Goal: Information Seeking & Learning: Check status

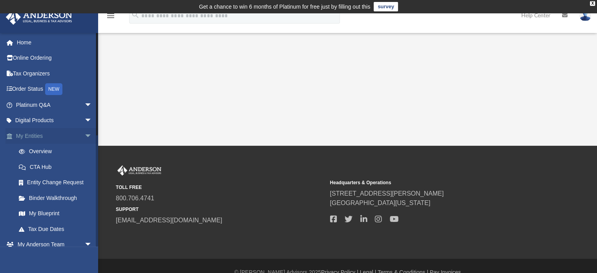
click at [39, 133] on link "My Entities arrow_drop_down" at bounding box center [54, 136] width 98 height 16
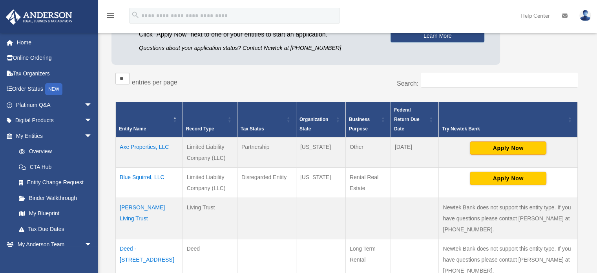
scroll to position [118, 0]
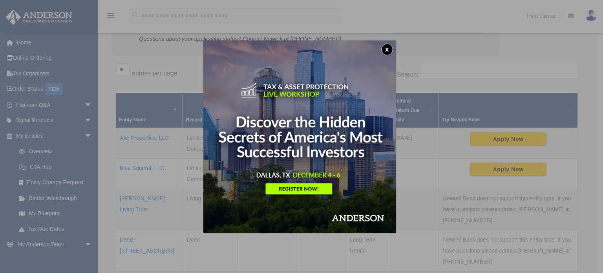
click at [392, 47] on button "x" at bounding box center [387, 50] width 12 height 12
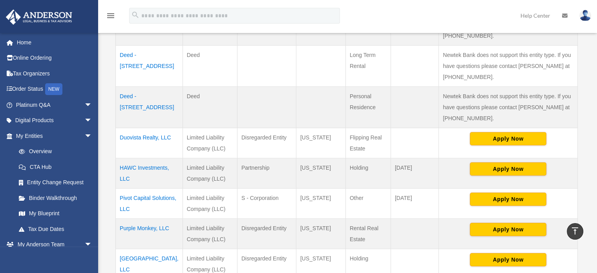
scroll to position [314, 0]
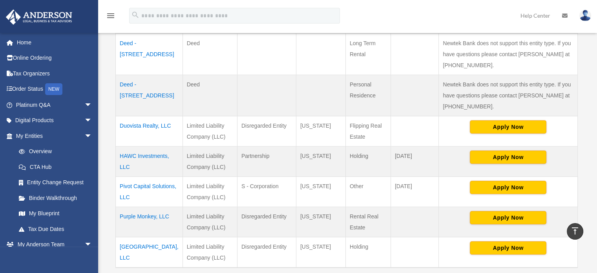
click at [141, 176] on td "Pivot Capital Solutions, LLC" at bounding box center [149, 191] width 67 height 30
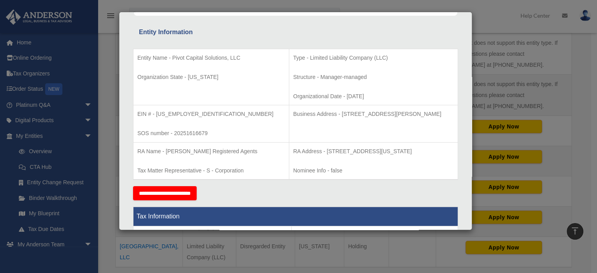
scroll to position [118, 0]
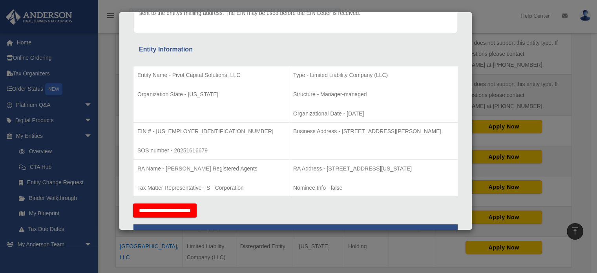
click at [112, 126] on div "Details × Articles Sent Organizational Date" at bounding box center [298, 136] width 597 height 273
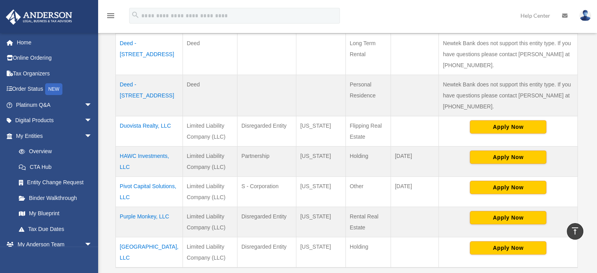
click at [126, 146] on td "HAWC Investments, LLC" at bounding box center [149, 161] width 67 height 30
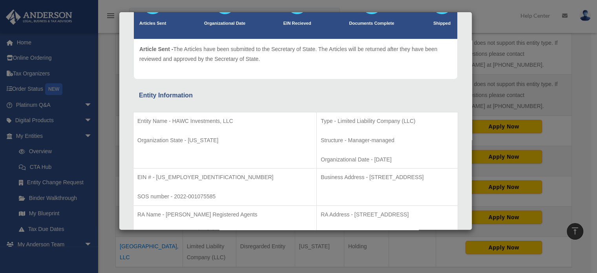
scroll to position [78, 0]
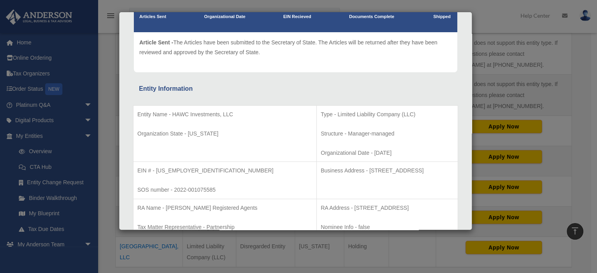
click at [111, 129] on div "Details × Articles Sent Organizational Date" at bounding box center [298, 136] width 597 height 273
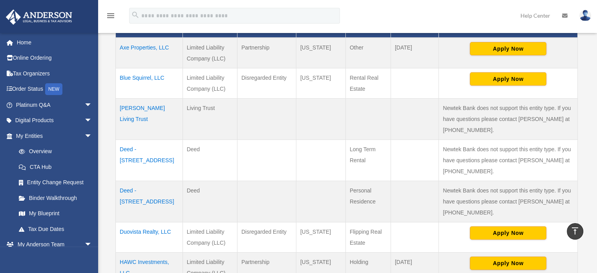
scroll to position [196, 0]
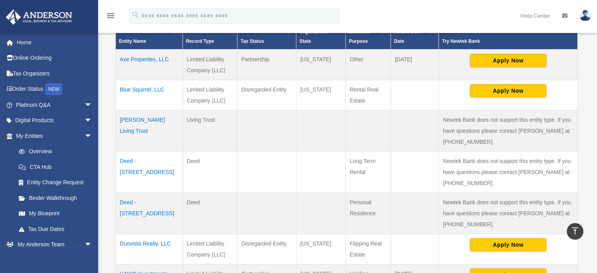
click at [131, 49] on td "Axe Properties, LLC" at bounding box center [149, 64] width 67 height 31
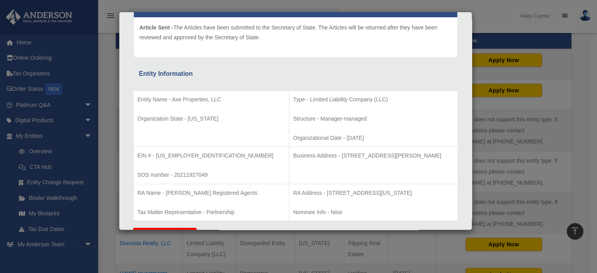
scroll to position [118, 0]
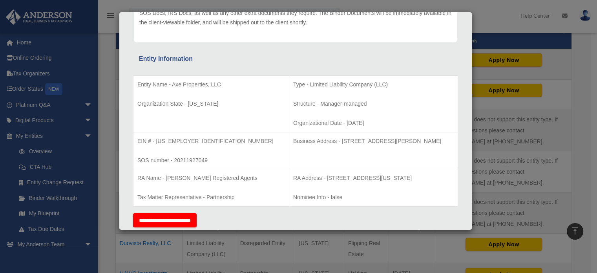
click at [112, 105] on div "Details × Articles Sent Organizational Date" at bounding box center [298, 136] width 597 height 273
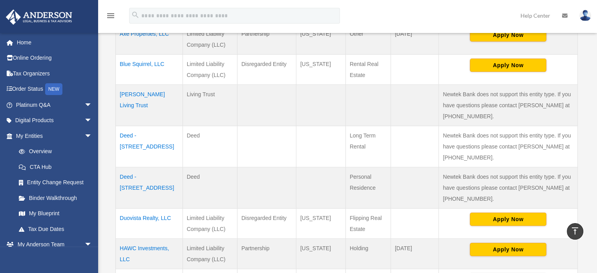
scroll to position [235, 0]
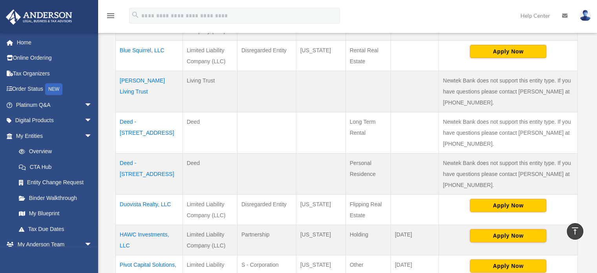
click at [137, 224] on td "HAWC Investments, LLC" at bounding box center [149, 239] width 67 height 30
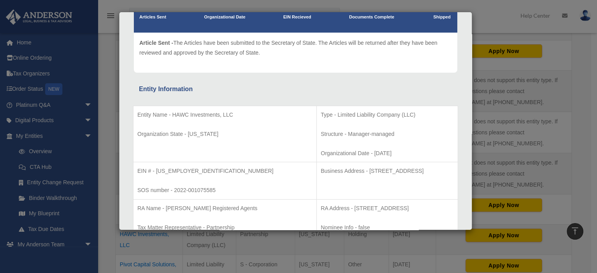
scroll to position [78, 0]
